Goal: Task Accomplishment & Management: Manage account settings

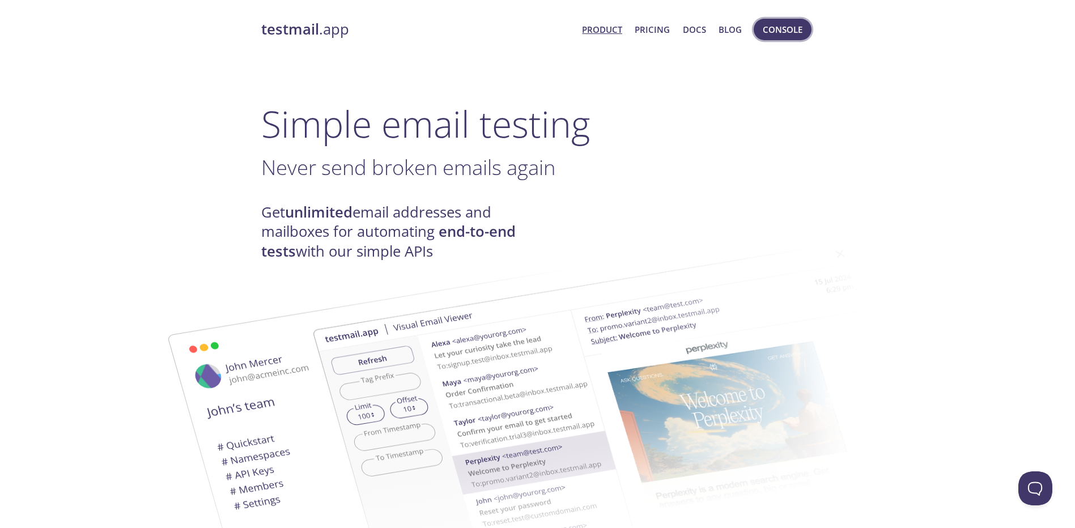
click at [787, 32] on span "Console" at bounding box center [783, 29] width 40 height 15
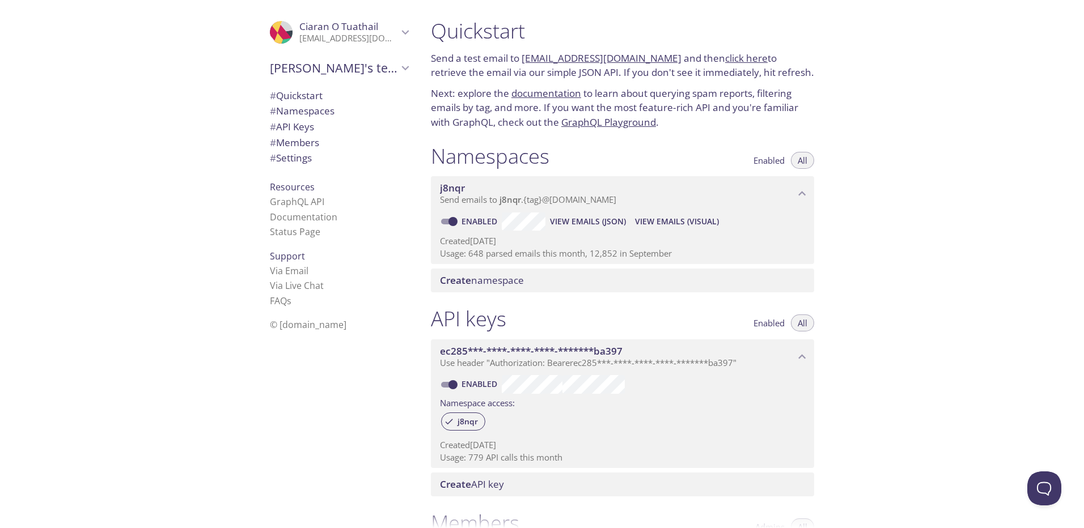
click at [402, 31] on icon "Ciaran O Tuathail" at bounding box center [405, 32] width 7 height 5
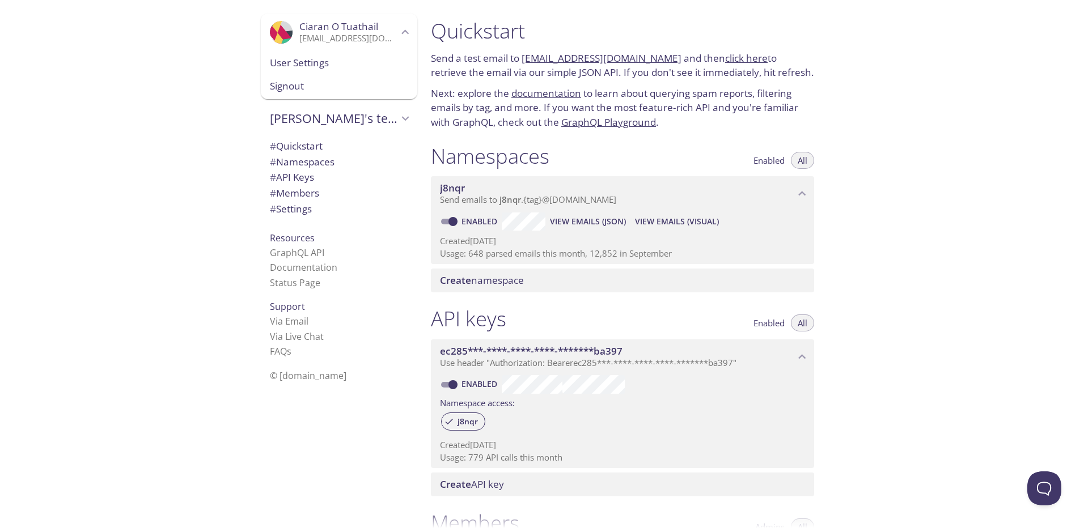
click at [289, 63] on span "User Settings" at bounding box center [339, 63] width 138 height 15
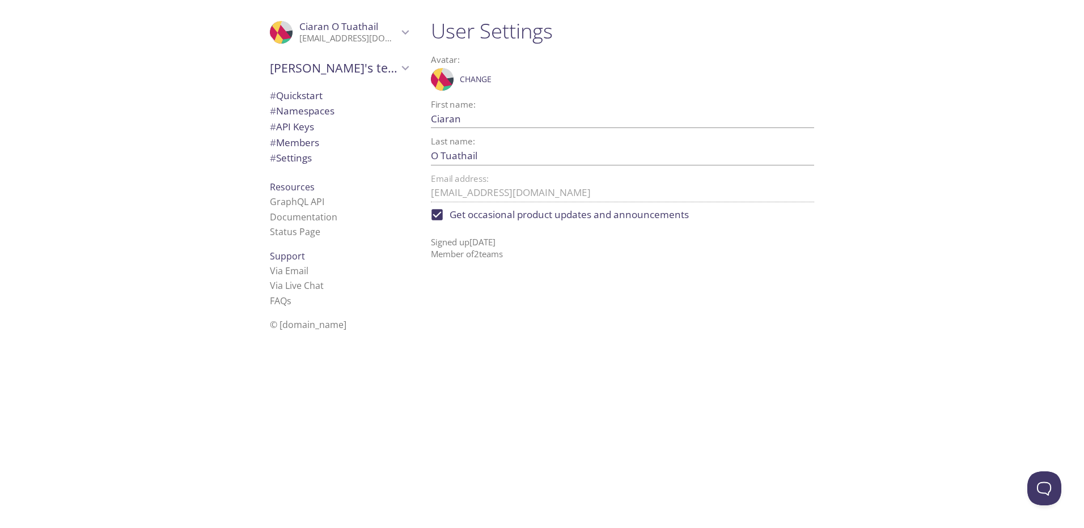
click at [316, 67] on span "[PERSON_NAME]'s team" at bounding box center [334, 68] width 128 height 16
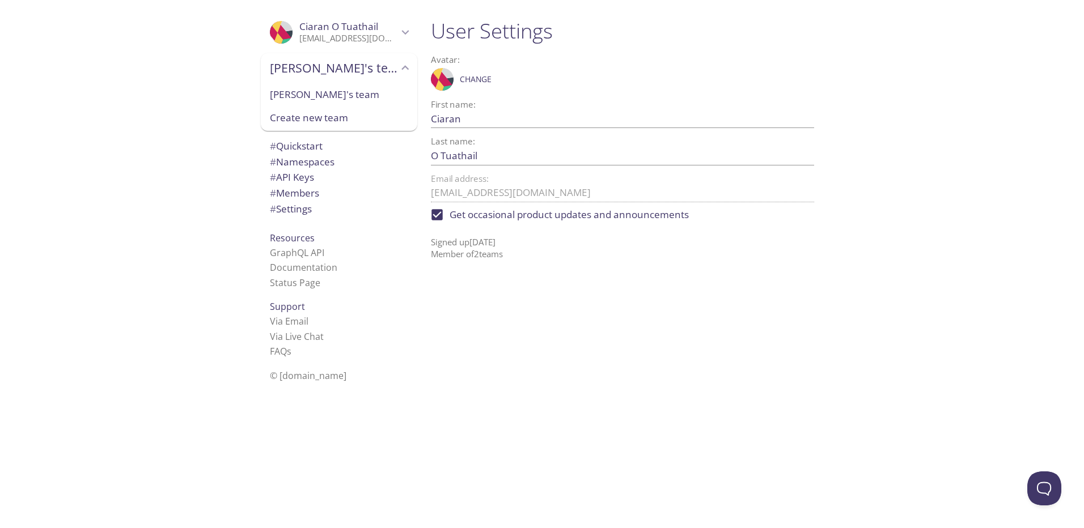
click at [303, 94] on span "[PERSON_NAME]'s team" at bounding box center [339, 94] width 138 height 15
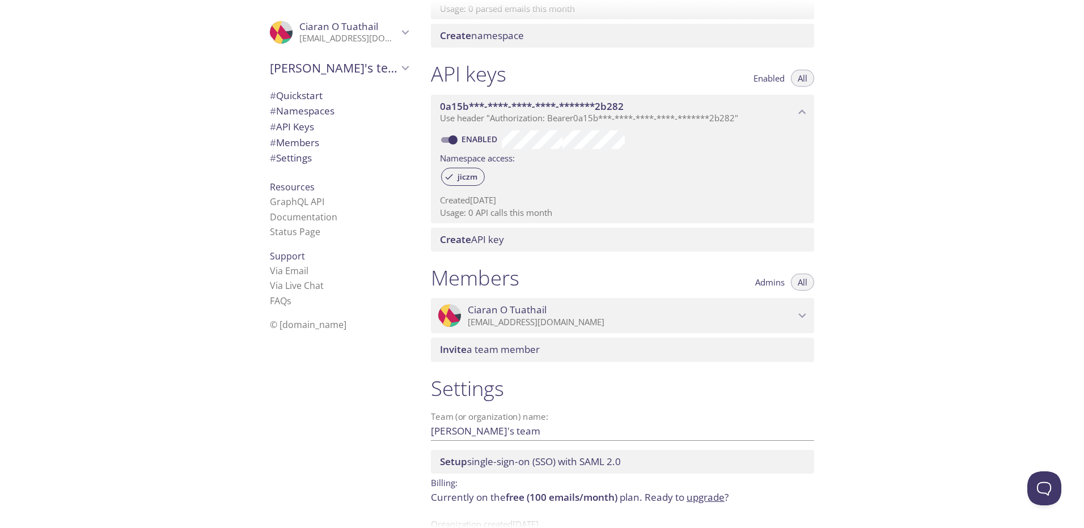
scroll to position [278, 0]
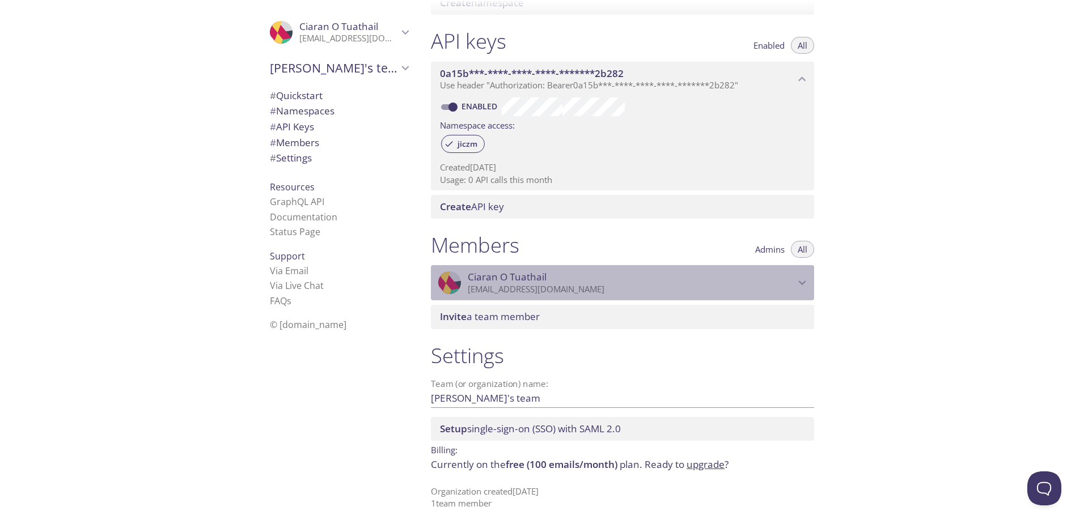
click at [799, 278] on icon "Ciaran O Tuathail" at bounding box center [802, 283] width 15 height 15
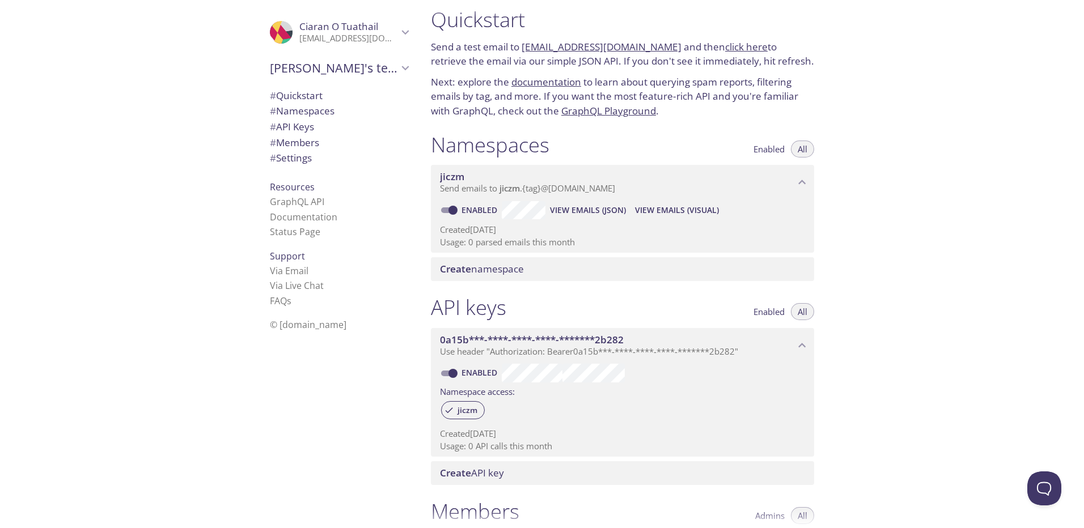
scroll to position [0, 0]
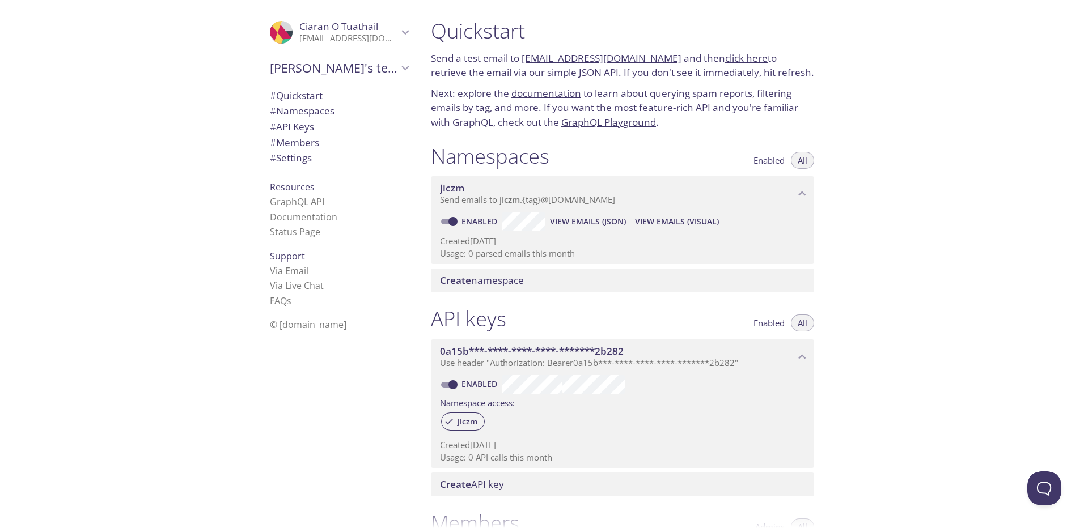
click at [402, 70] on icon "Ciaran's team" at bounding box center [405, 68] width 7 height 5
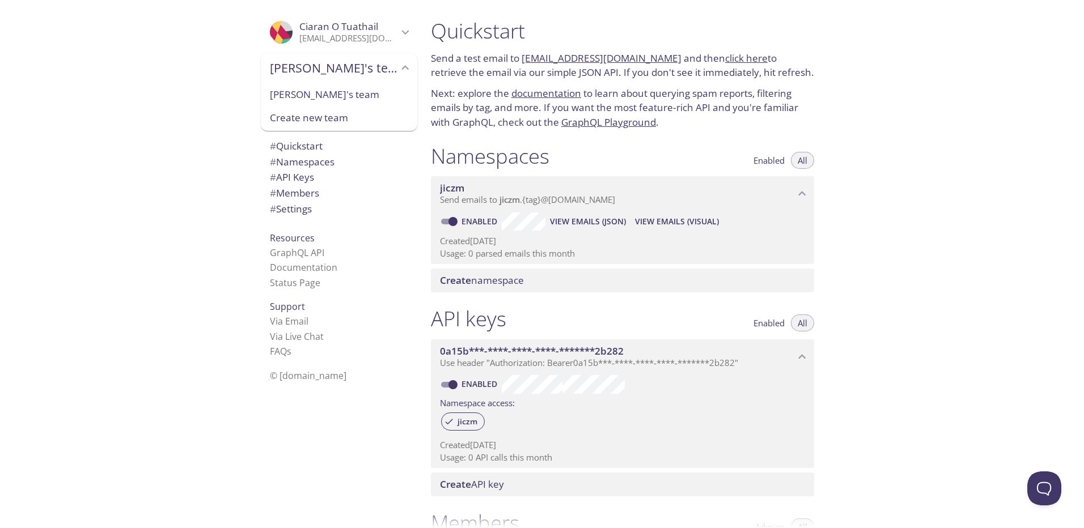
click at [298, 95] on span "[PERSON_NAME]'s team" at bounding box center [339, 94] width 138 height 15
type input "[PERSON_NAME]'s team"
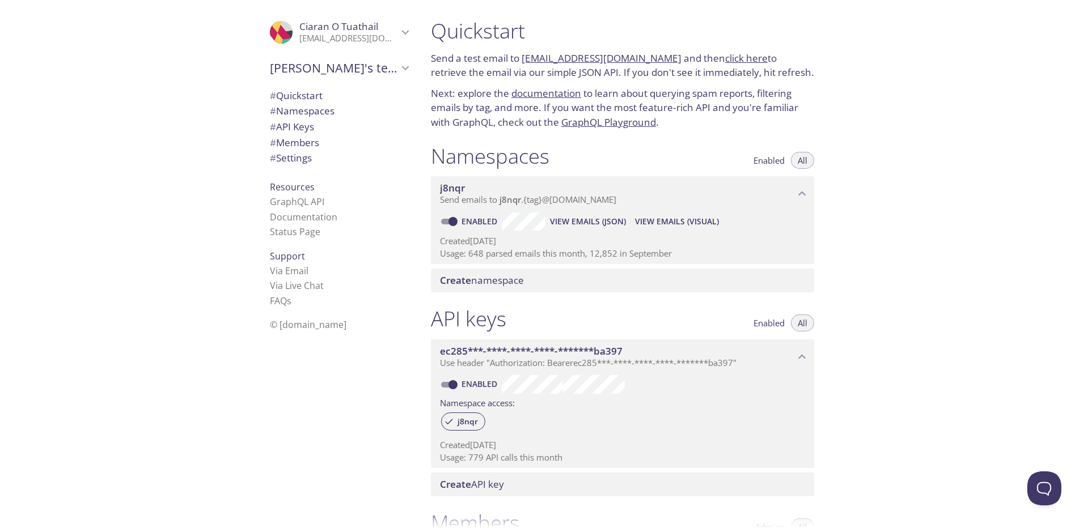
scroll to position [18, 0]
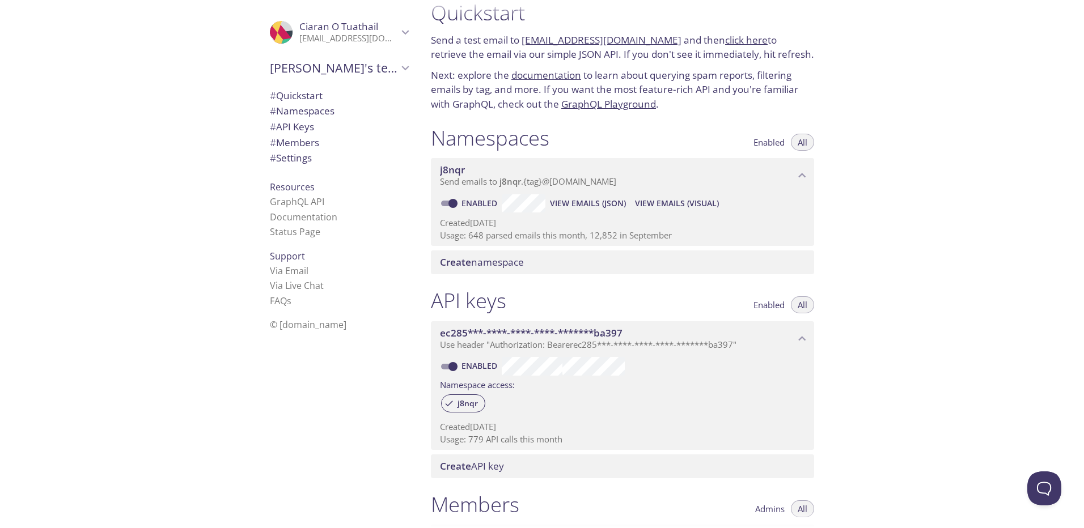
click at [998, 322] on div "Quickstart Send a test email to [EMAIL_ADDRESS][DOMAIN_NAME] and then click her…" at bounding box center [753, 264] width 662 height 528
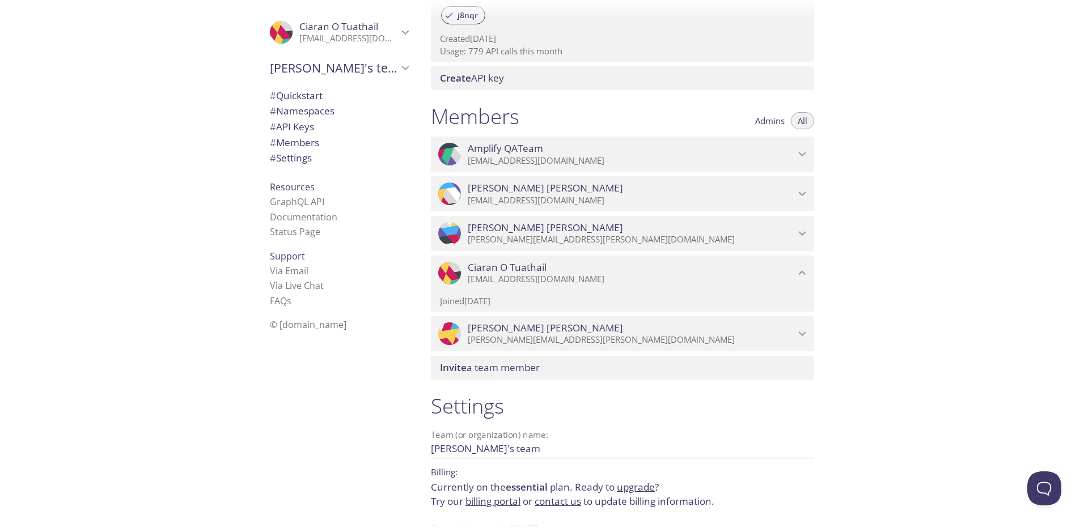
scroll to position [387, 0]
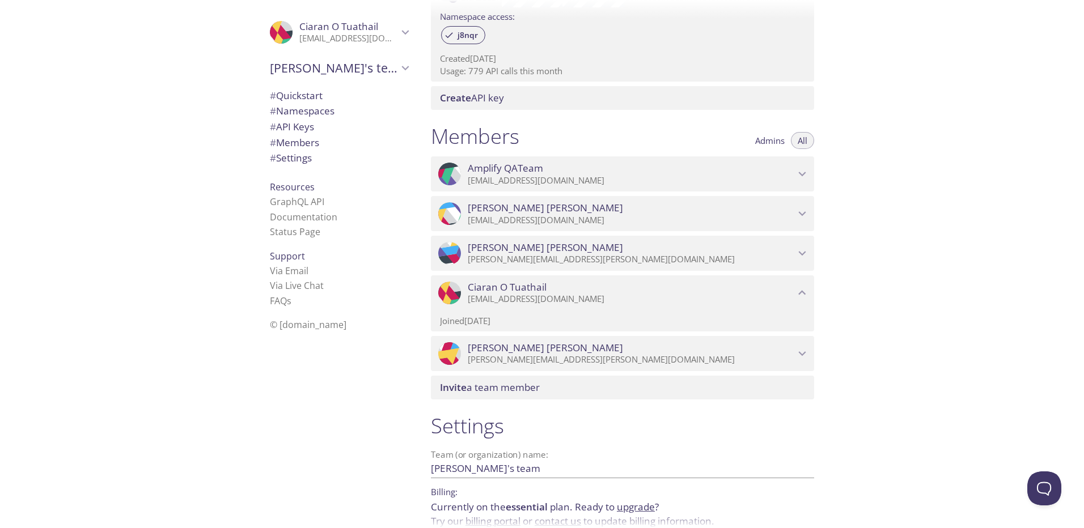
click at [802, 252] on icon "Eric Wafford" at bounding box center [802, 253] width 15 height 15
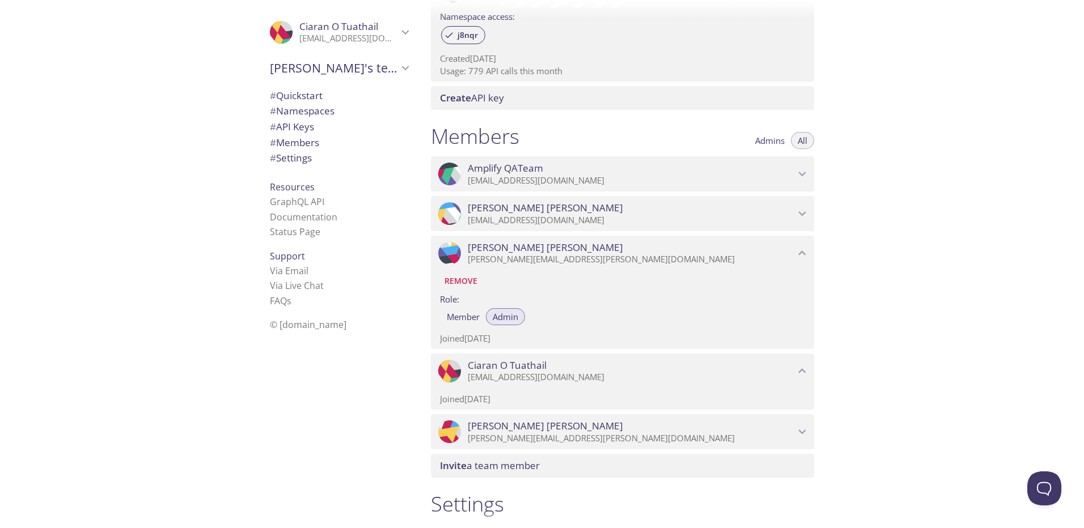
click at [799, 171] on icon "Amplify QATeam" at bounding box center [802, 174] width 15 height 15
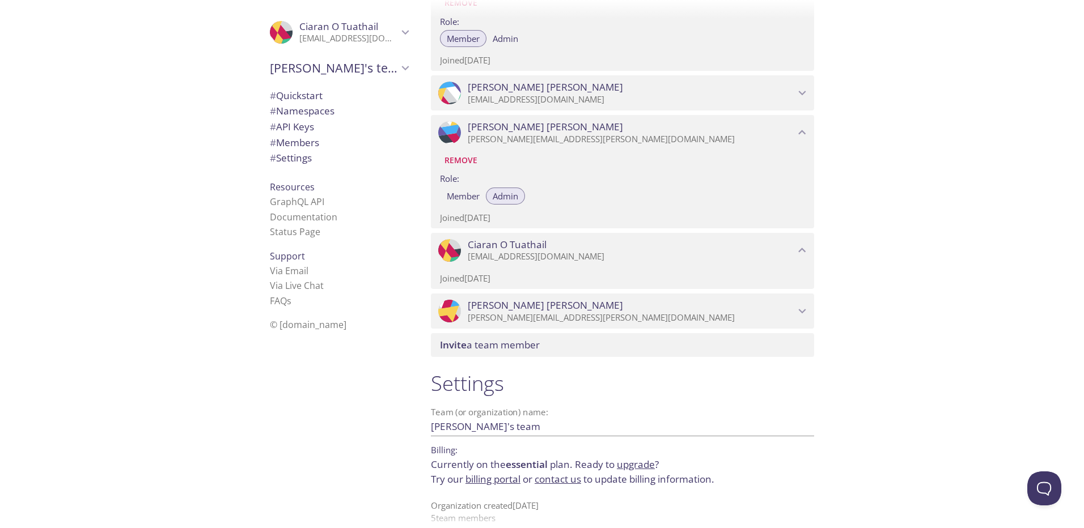
scroll to position [600, 0]
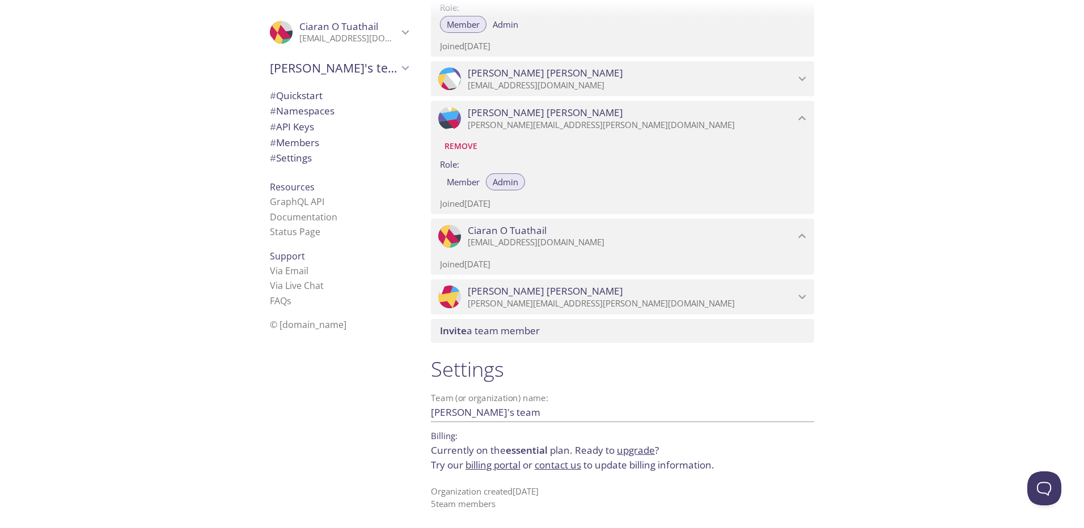
click at [173, 183] on div ".cls-1 { fill: #6d5ca8; } .cls-2 { fill: #3fc191; } .cls-3 { fill: #3b4752; } .…" at bounding box center [211, 264] width 422 height 528
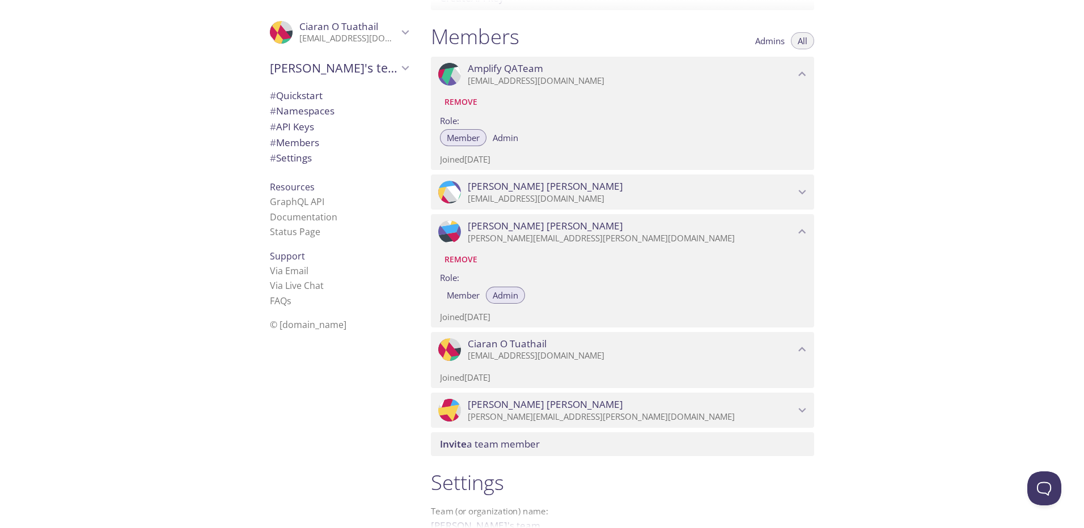
scroll to position [486, 0]
click at [794, 347] on span "Ciaran O Tuathail" at bounding box center [631, 344] width 327 height 12
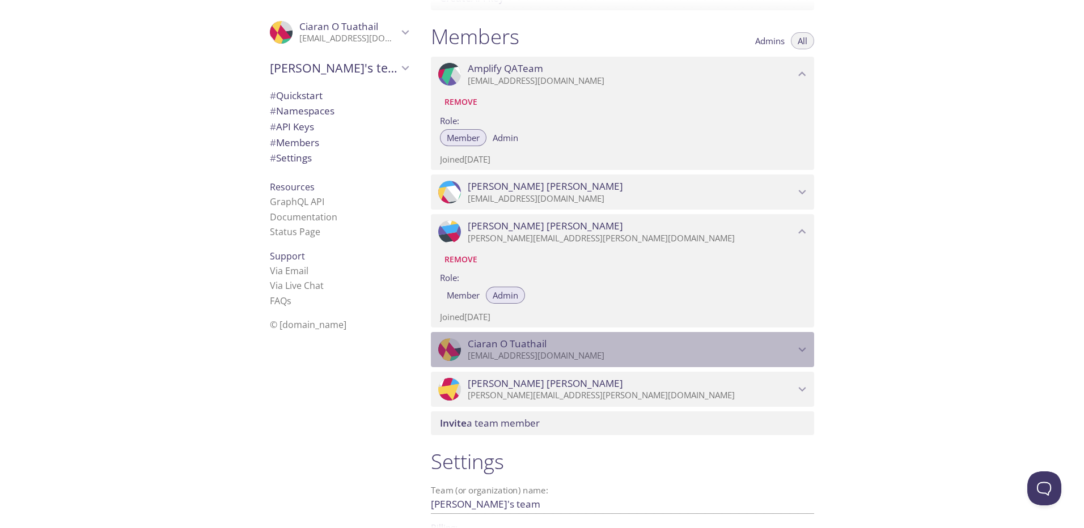
click at [799, 346] on icon "Ciaran O Tuathail" at bounding box center [802, 349] width 15 height 15
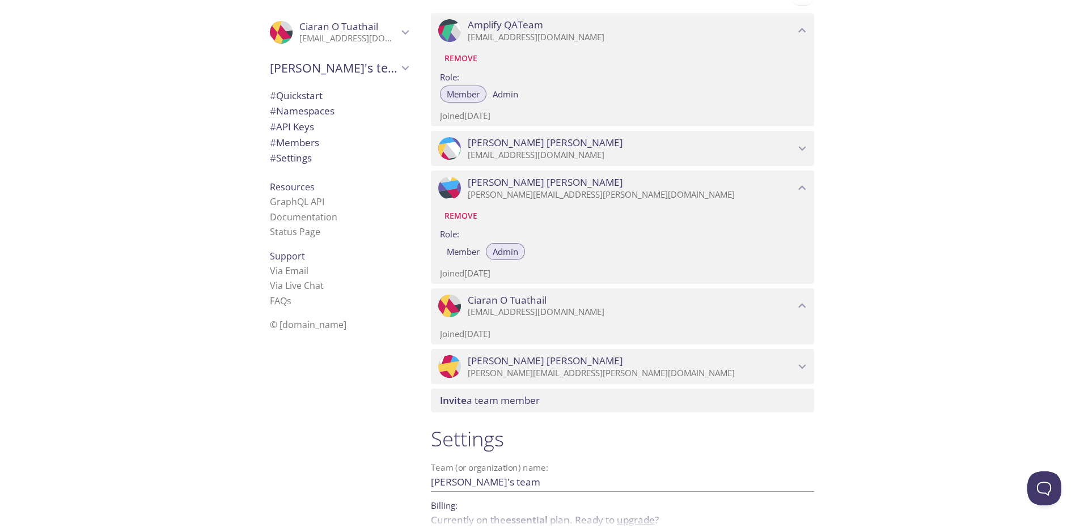
scroll to position [600, 0]
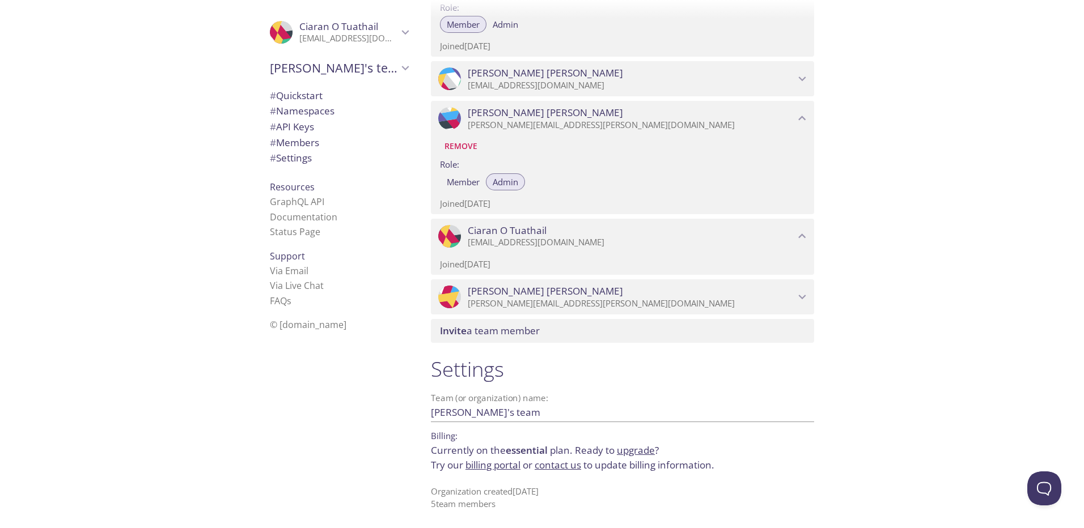
click at [490, 332] on span "Invite a team member" at bounding box center [490, 330] width 100 height 13
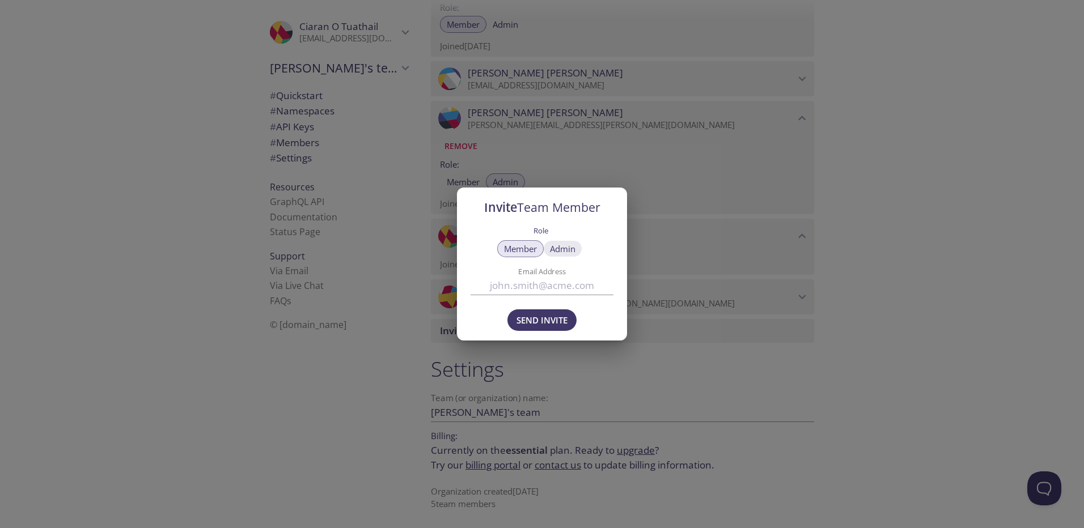
click at [560, 249] on span "Admin" at bounding box center [563, 249] width 26 height 0
click at [523, 249] on span "Member" at bounding box center [520, 249] width 33 height 0
type button "member"
click at [506, 289] on input "Email Address" at bounding box center [542, 285] width 143 height 19
paste input "[EMAIL_ADDRESS][DOMAIN_NAME], [PERSON_NAME][DOMAIN_NAME][EMAIL_ADDRESS][DOMAIN_…"
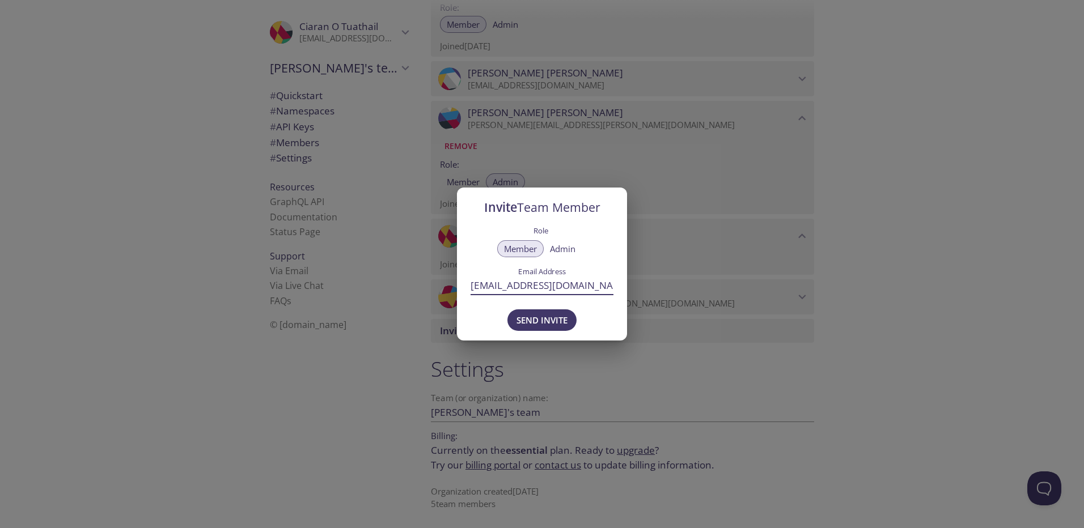
scroll to position [0, 361]
click at [542, 317] on span "Send Invite" at bounding box center [541, 320] width 51 height 15
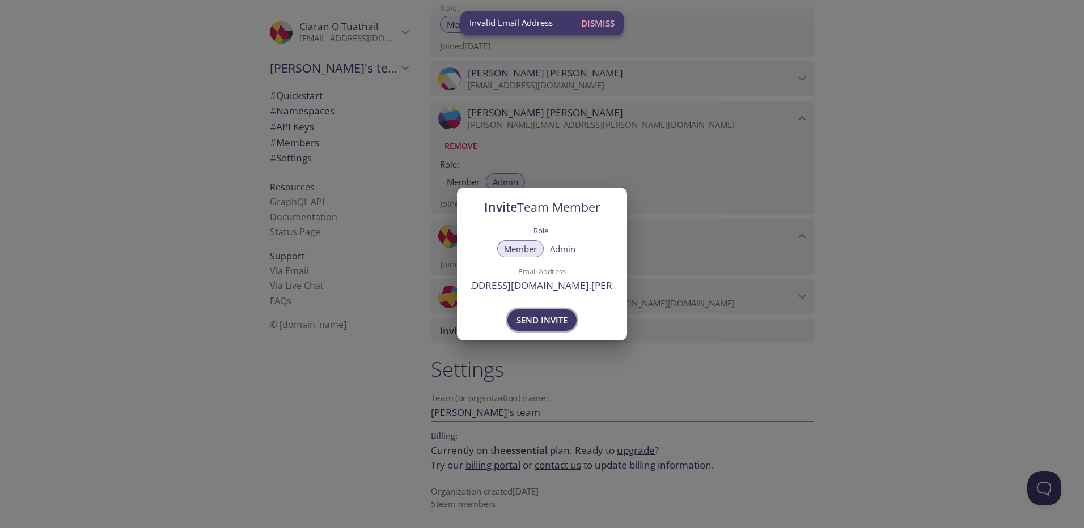
scroll to position [0, 0]
click at [546, 286] on input "[EMAIL_ADDRESS][DOMAIN_NAME], [PERSON_NAME][DOMAIN_NAME][EMAIL_ADDRESS][DOMAIN_…" at bounding box center [542, 285] width 143 height 19
drag, startPoint x: 551, startPoint y: 287, endPoint x: 416, endPoint y: 287, distance: 135.5
click at [416, 287] on div "Invite Team Member Role Member Admin Email Address [EMAIL_ADDRESS][DOMAIN_NAME]…" at bounding box center [542, 264] width 1084 height 528
click at [551, 279] on input "[EMAIL_ADDRESS][DOMAIN_NAME], [PERSON_NAME][DOMAIN_NAME][EMAIL_ADDRESS][DOMAIN_…" at bounding box center [542, 285] width 143 height 19
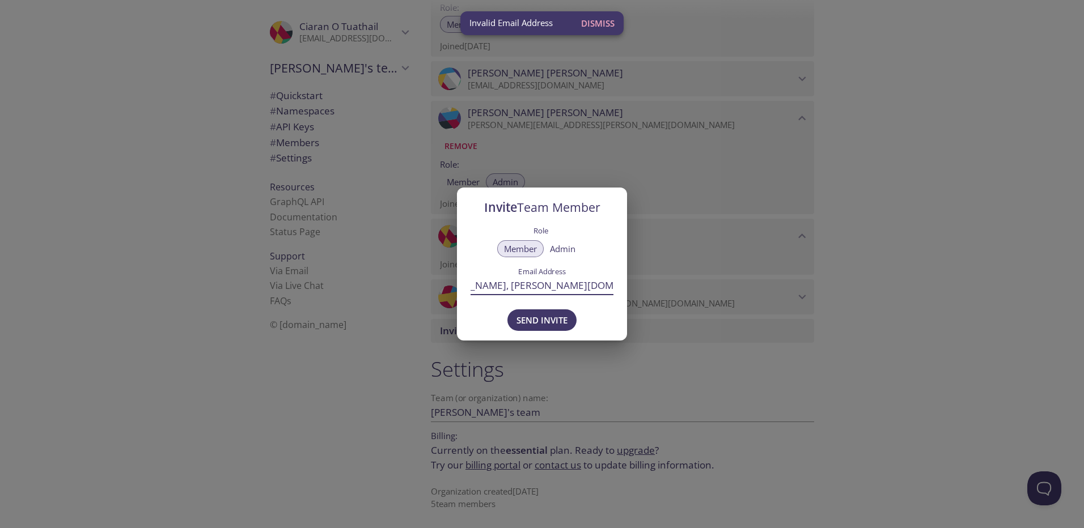
scroll to position [0, 361]
drag, startPoint x: 546, startPoint y: 281, endPoint x: 674, endPoint y: 282, distance: 127.6
click at [674, 282] on div "Invite Team Member Role Member Admin Email Address [EMAIL_ADDRESS][DOMAIN_NAME]…" at bounding box center [542, 264] width 1084 height 528
click at [575, 286] on input "[EMAIL_ADDRESS][DOMAIN_NAME], [PERSON_NAME][DOMAIN_NAME][EMAIL_ADDRESS][DOMAIN_…" at bounding box center [542, 285] width 143 height 19
drag, startPoint x: 569, startPoint y: 290, endPoint x: 672, endPoint y: 288, distance: 102.6
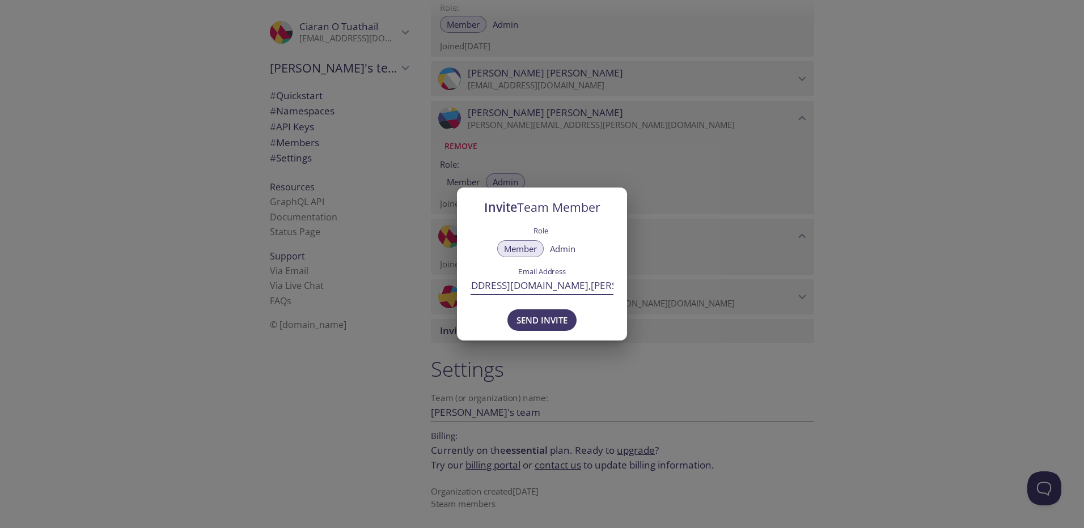
click at [672, 288] on div "Invite Team Member Role Member Admin Email Address [EMAIL_ADDRESS][DOMAIN_NAME]…" at bounding box center [542, 264] width 1084 height 528
click at [520, 319] on span "Send Invite" at bounding box center [541, 320] width 51 height 15
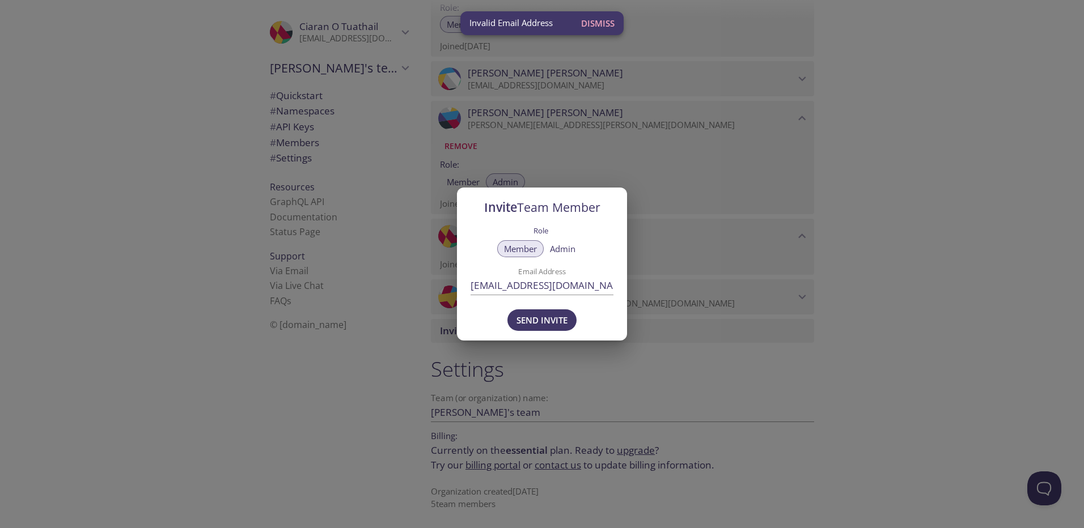
click at [539, 286] on input "[EMAIL_ADDRESS][DOMAIN_NAME], [PERSON_NAME][DOMAIN_NAME][EMAIL_ADDRESS][DOMAIN_…" at bounding box center [542, 285] width 143 height 19
click at [511, 291] on input "[EMAIL_ADDRESS][DOMAIN_NAME], [PERSON_NAME][DOMAIN_NAME][EMAIL_ADDRESS][DOMAIN_…" at bounding box center [542, 285] width 143 height 19
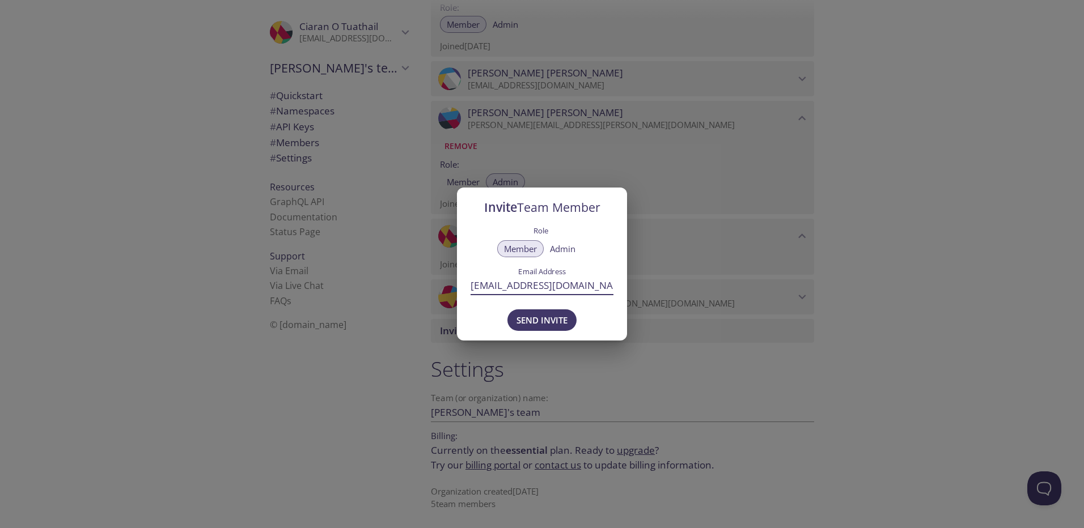
paste input "[PERSON_NAME].kolii"
type input "[PERSON_NAME][EMAIL_ADDRESS][DOMAIN_NAME]"
click at [526, 319] on span "Send Invite" at bounding box center [541, 320] width 51 height 15
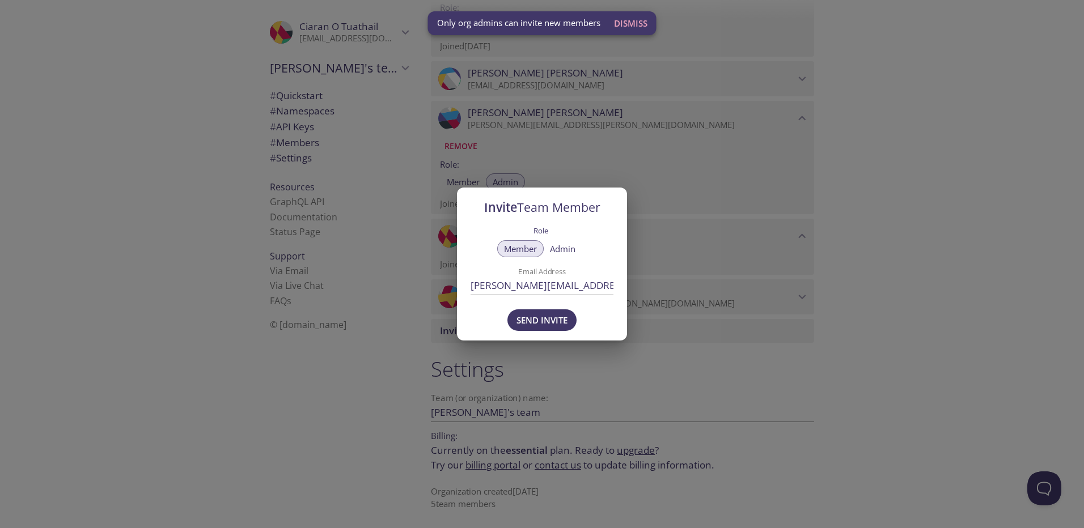
click at [626, 23] on span "Dismiss" at bounding box center [630, 23] width 33 height 15
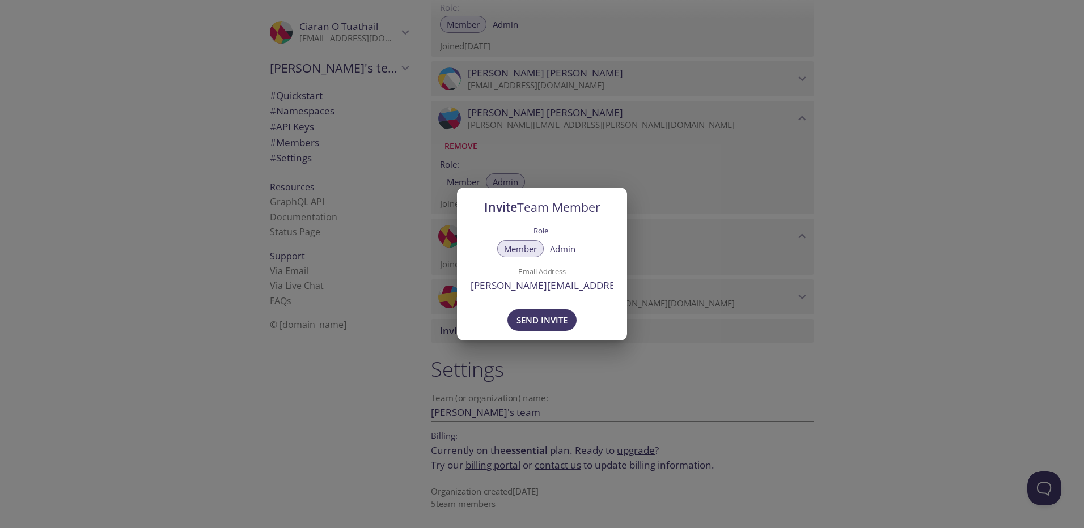
click at [906, 252] on div "Invite Team Member Role Member Admin Email Address [PERSON_NAME][EMAIL_ADDRESS]…" at bounding box center [542, 264] width 1084 height 528
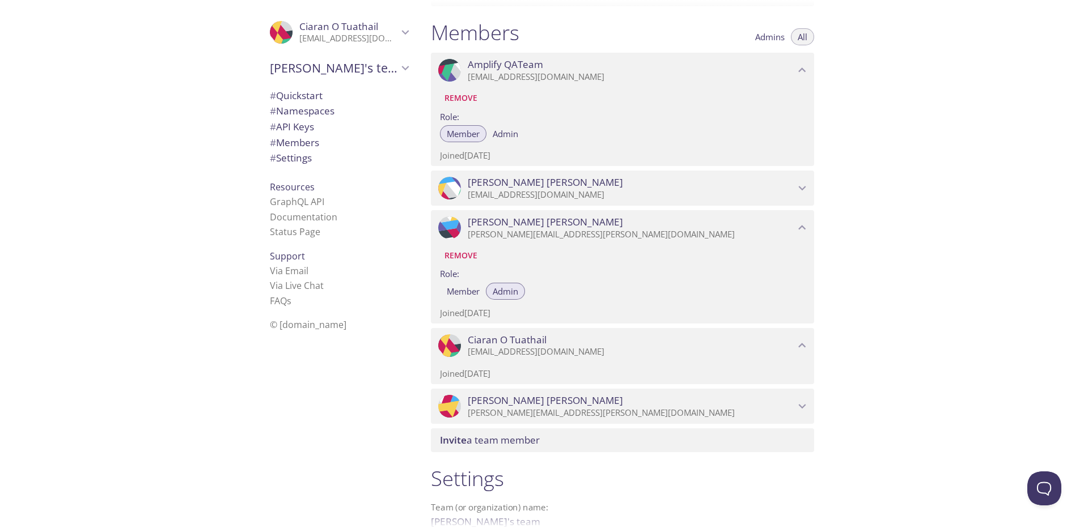
scroll to position [430, 0]
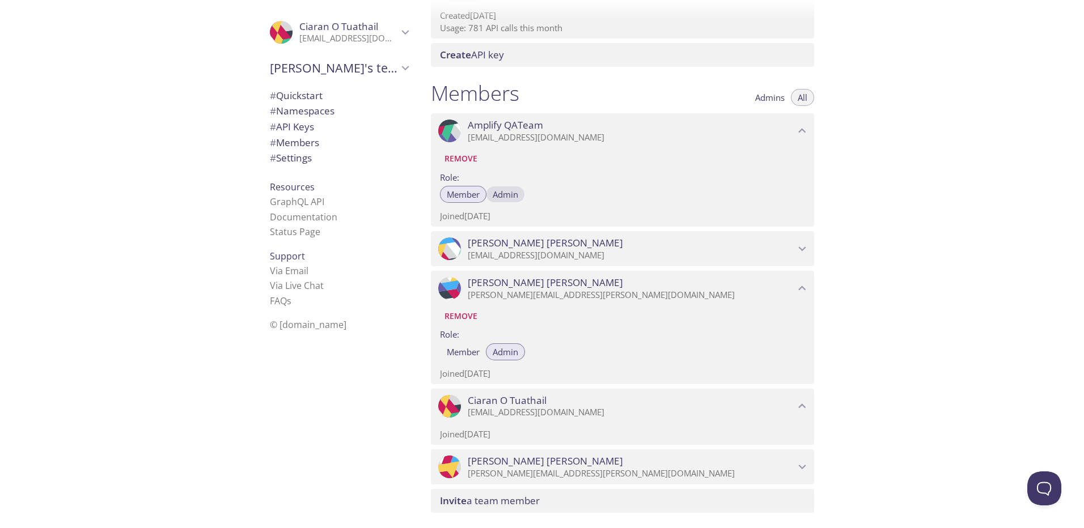
click at [510, 194] on span "Admin" at bounding box center [506, 194] width 26 height 0
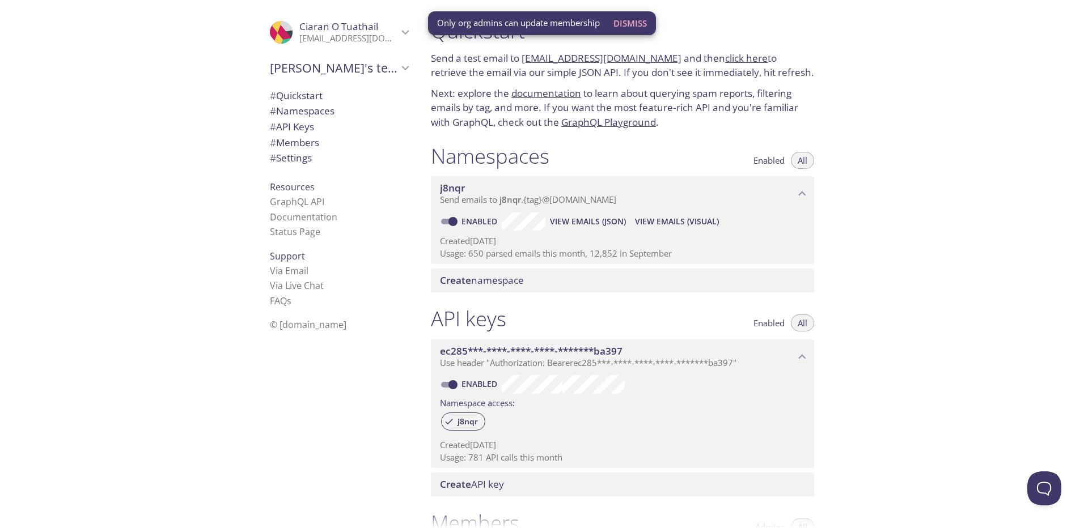
click at [634, 23] on span "Dismiss" at bounding box center [629, 23] width 33 height 15
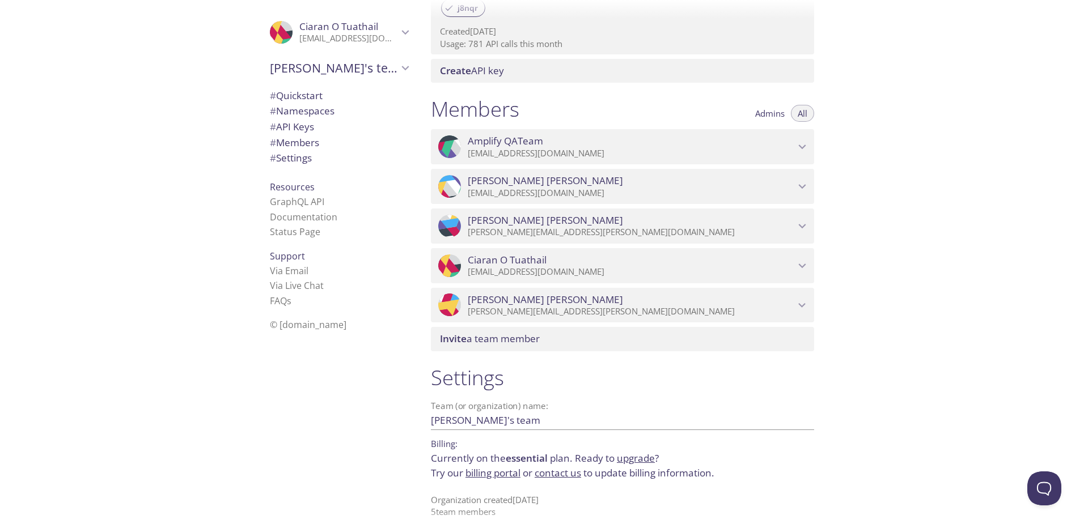
scroll to position [422, 0]
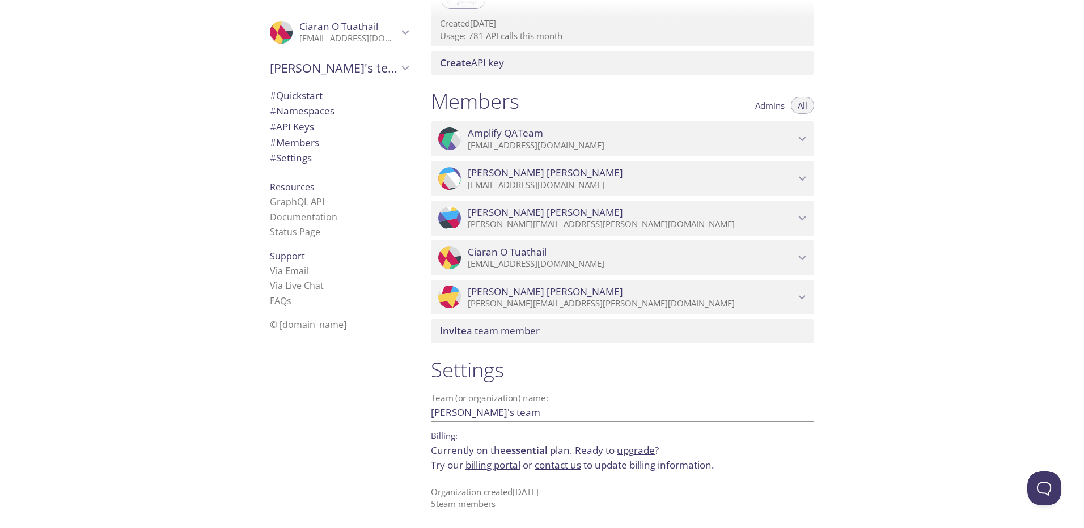
click at [807, 177] on icon "Loretta Dudden" at bounding box center [802, 178] width 15 height 15
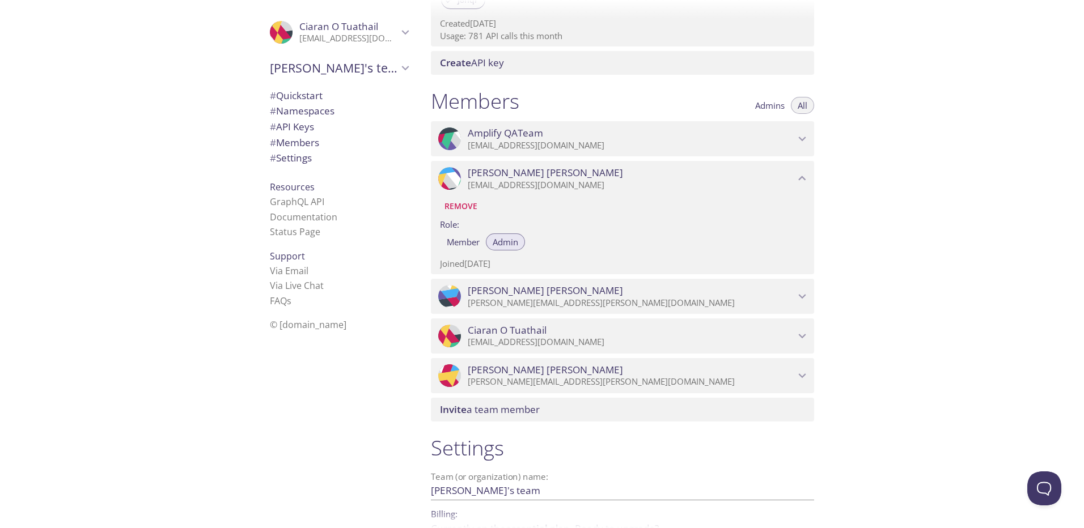
click at [898, 222] on div "Quickstart Send a test email to [EMAIL_ADDRESS][DOMAIN_NAME] and then click her…" at bounding box center [753, 264] width 662 height 528
click at [900, 212] on div "Quickstart Send a test email to [EMAIL_ADDRESS][DOMAIN_NAME] and then click her…" at bounding box center [753, 264] width 662 height 528
click at [894, 217] on div "Quickstart Send a test email to [EMAIL_ADDRESS][DOMAIN_NAME] and then click her…" at bounding box center [753, 264] width 662 height 528
click at [757, 105] on span "Admins" at bounding box center [769, 105] width 29 height 0
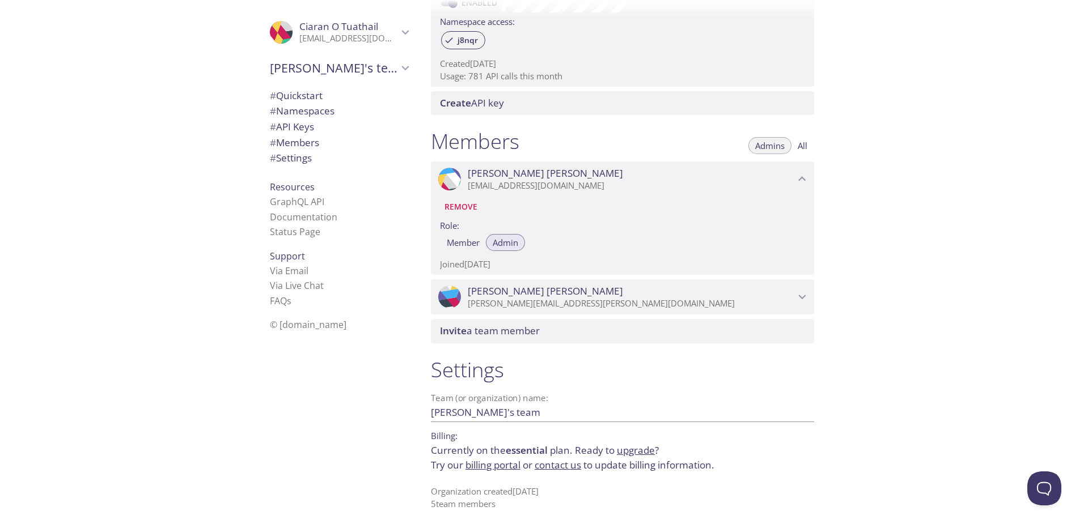
scroll to position [382, 0]
click at [801, 146] on span "All" at bounding box center [803, 146] width 10 height 0
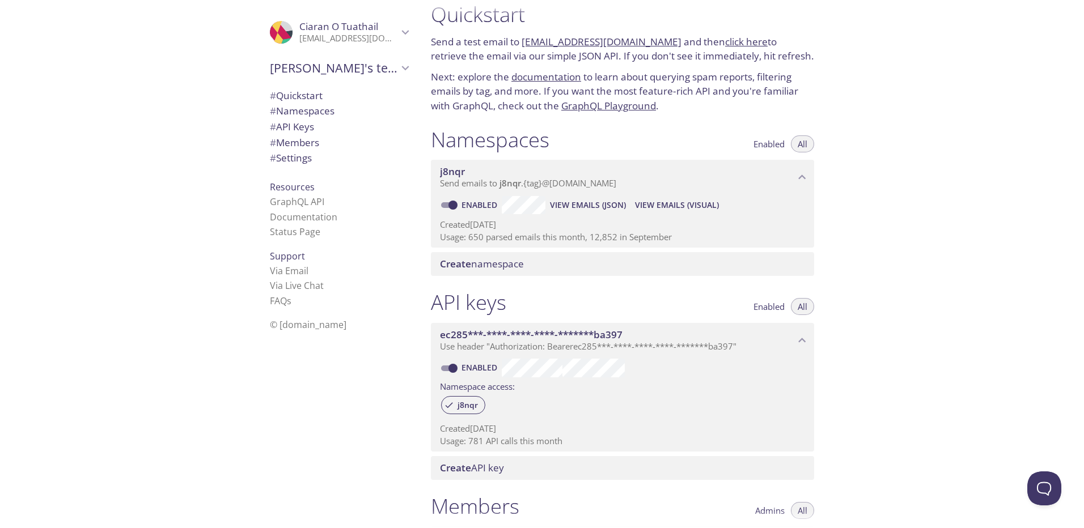
scroll to position [0, 0]
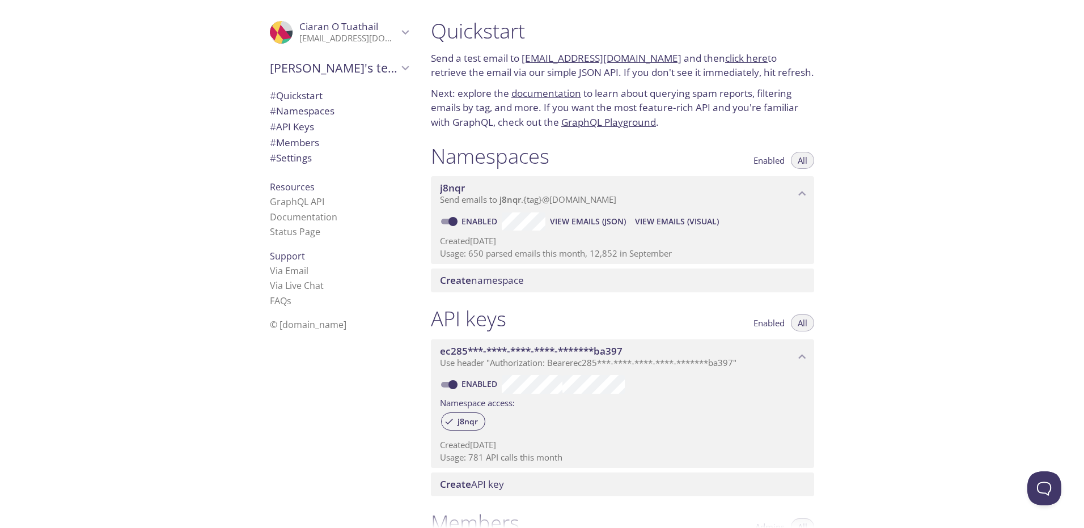
click at [903, 212] on div "Quickstart Send a test email to [EMAIL_ADDRESS][DOMAIN_NAME] and then click her…" at bounding box center [753, 264] width 662 height 528
